Goal: Information Seeking & Learning: Check status

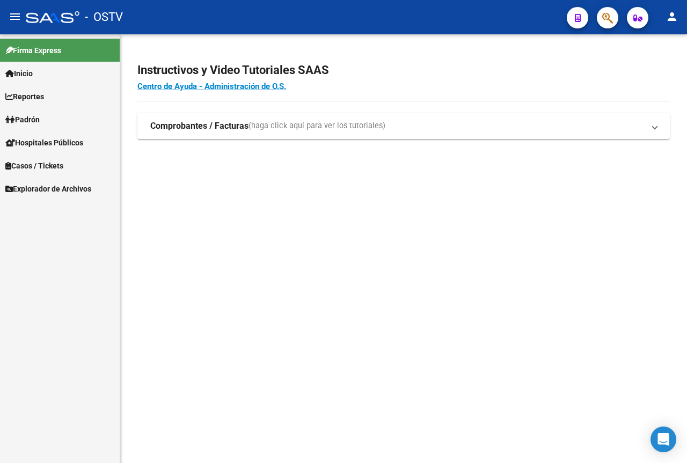
click at [40, 120] on span "Padrón" at bounding box center [22, 120] width 34 height 12
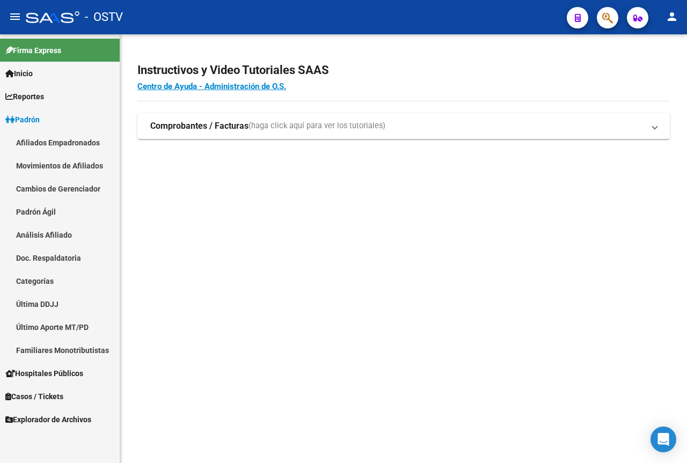
click at [57, 212] on link "Padrón Ágil" at bounding box center [60, 211] width 120 height 23
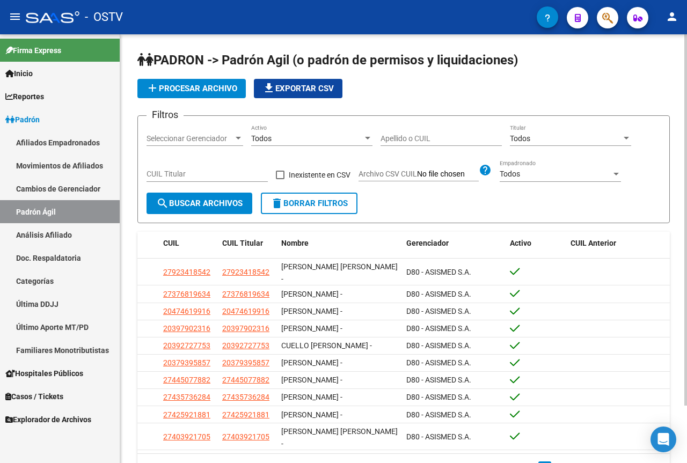
click at [215, 165] on div "CUIL Titular" at bounding box center [207, 171] width 121 height 21
click at [542, 142] on div "Todos" at bounding box center [566, 138] width 112 height 9
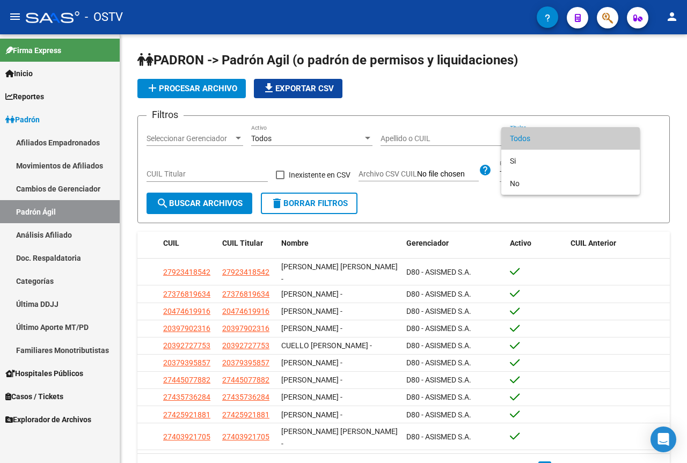
click at [427, 126] on div at bounding box center [343, 231] width 687 height 463
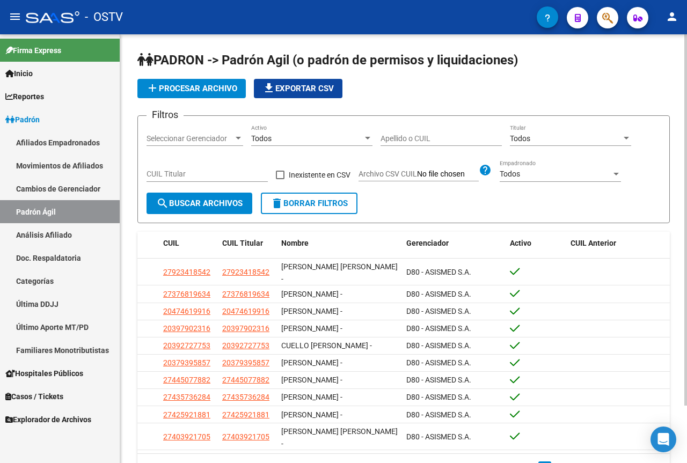
click at [419, 140] on input "Apellido o CUIL" at bounding box center [441, 138] width 121 height 9
paste input "[PERSON_NAME] [PERSON_NAME]"
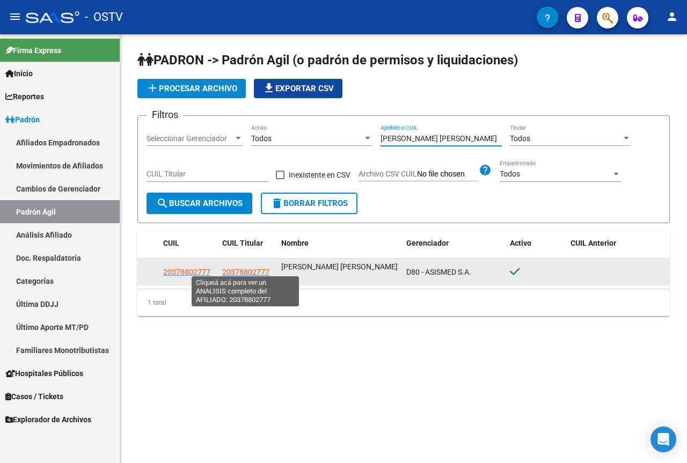
type input "[PERSON_NAME] [PERSON_NAME]"
click at [266, 268] on span "20378802777" at bounding box center [245, 272] width 47 height 9
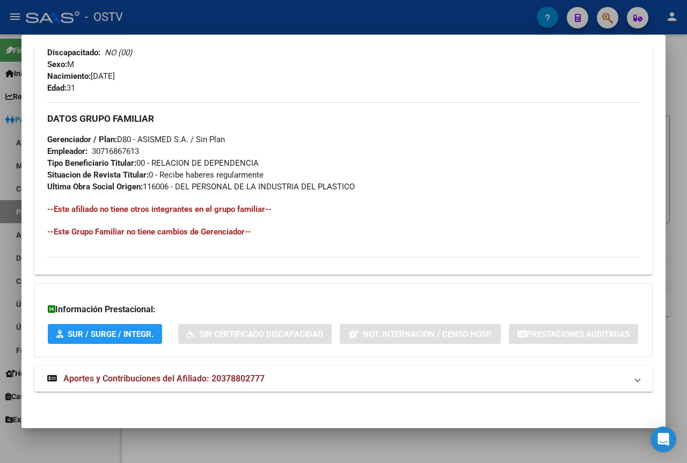
scroll to position [515, 0]
click at [122, 378] on span "Aportes y Contribuciones del Afiliado: 20378802777" at bounding box center [163, 379] width 201 height 10
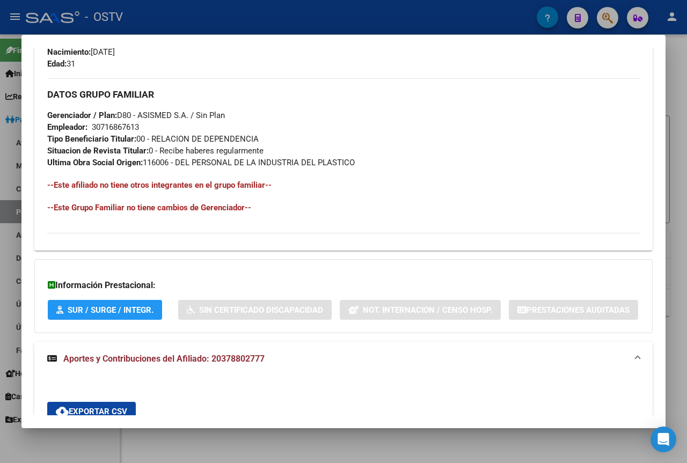
scroll to position [850, 0]
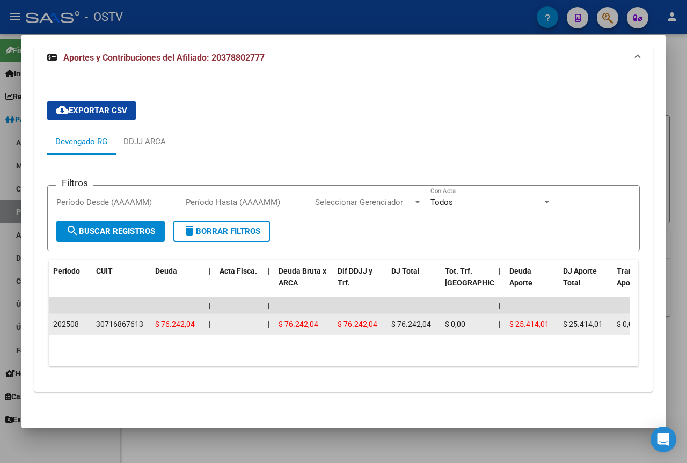
drag, startPoint x: 396, startPoint y: 319, endPoint x: 432, endPoint y: 318, distance: 36.0
click at [432, 318] on div "$ 76.242,04" at bounding box center [413, 324] width 45 height 12
